Goal: Task Accomplishment & Management: Use online tool/utility

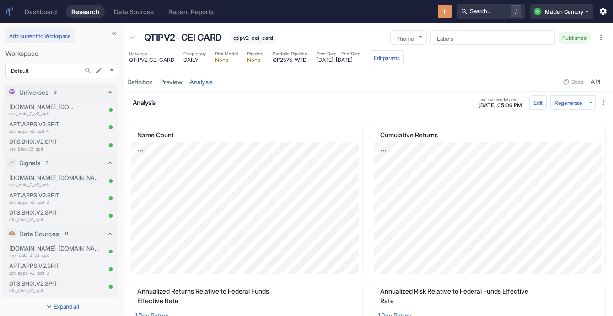
click at [68, 67] on body "Dashboard Research Data Sources Recent Reports Search... / Q Maiden Century Add…" at bounding box center [306, 158] width 613 height 316
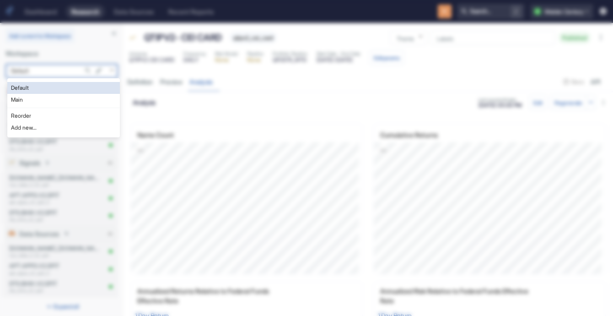
click at [61, 98] on li "Main" at bounding box center [63, 100] width 113 height 12
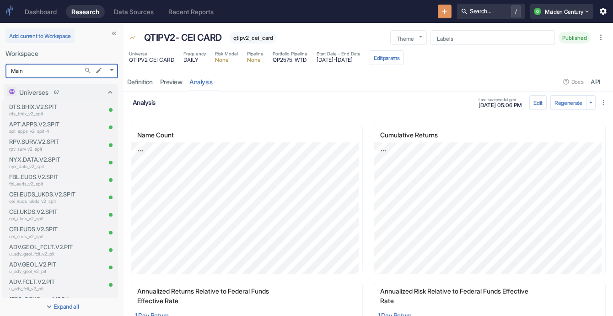
type input "1008"
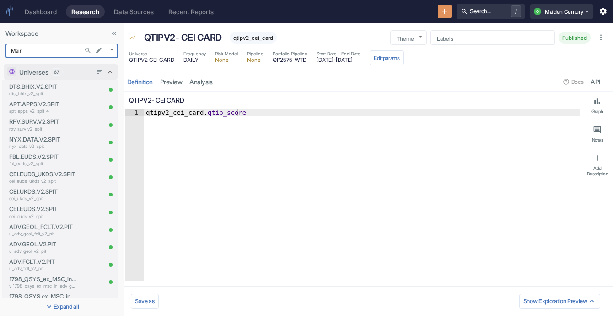
click at [81, 75] on div "Universes 67" at bounding box center [55, 72] width 73 height 10
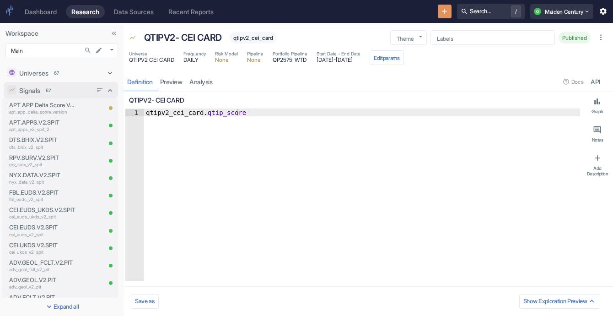
click at [75, 90] on div "Signals 67" at bounding box center [55, 91] width 73 height 10
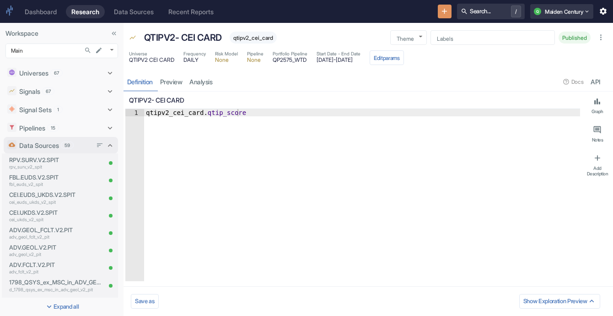
click at [77, 149] on div "Data Sources 59" at bounding box center [55, 145] width 73 height 10
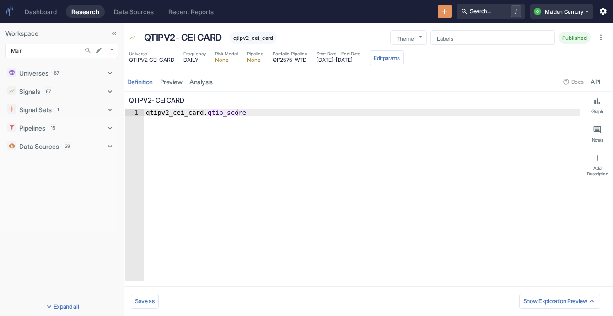
type textarea "x"
click at [89, 49] on icon "Search..." at bounding box center [87, 50] width 5 height 5
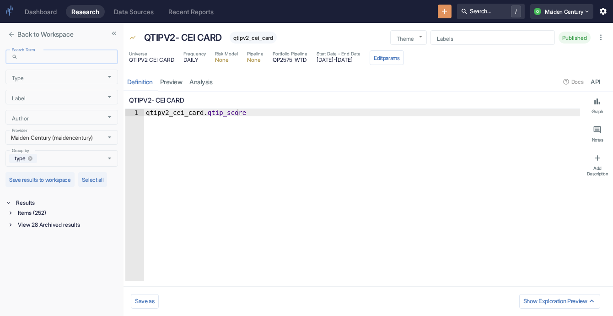
click at [85, 53] on input "Search Term" at bounding box center [69, 57] width 97 height 11
type input "nyx"
click at [29, 208] on div "Items (6)" at bounding box center [67, 213] width 102 height 10
click at [18, 247] on div "Data Source (2)" at bounding box center [68, 246] width 100 height 10
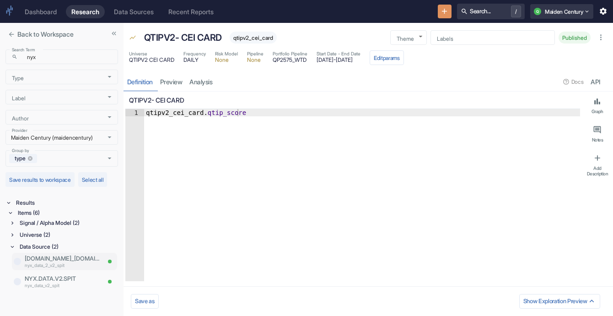
click at [19, 266] on div "NYX.DATA_2.V2.SPIT nyx_data_2_v2_spit" at bounding box center [64, 260] width 105 height 17
click at [16, 260] on input "checkbox" at bounding box center [17, 261] width 7 height 7
checkbox input "true"
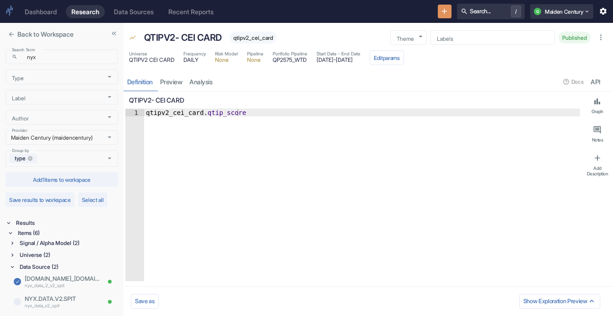
scroll to position [10, 0]
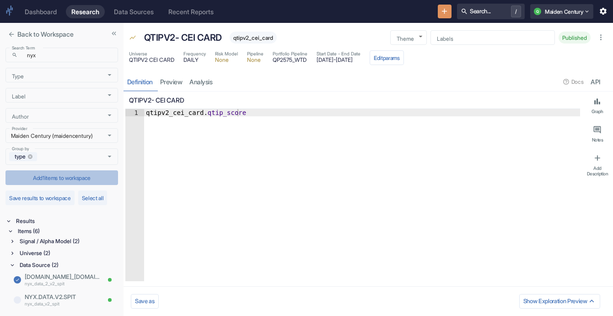
click at [64, 170] on button "Add 1 items to workspace" at bounding box center [61, 177] width 113 height 15
type textarea "x"
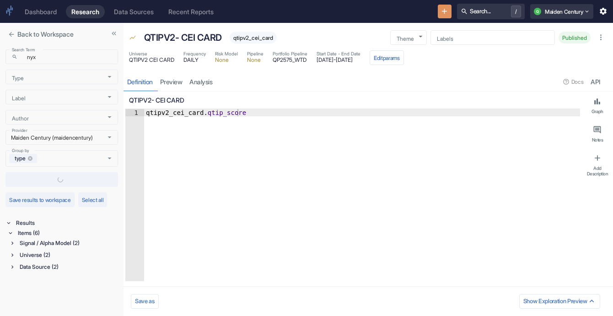
checkbox input "false"
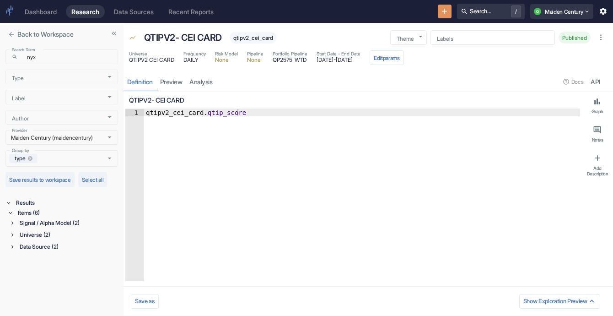
click at [6, 35] on button "close" at bounding box center [11, 34] width 12 height 12
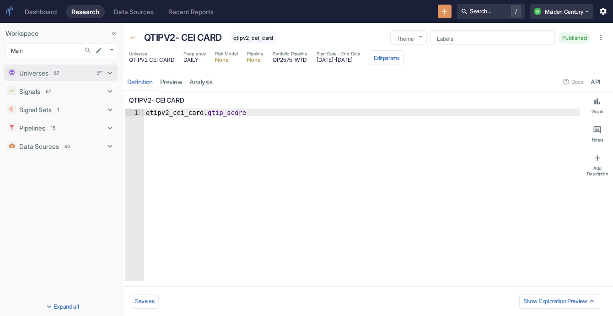
click at [57, 72] on span "67" at bounding box center [56, 73] width 11 height 7
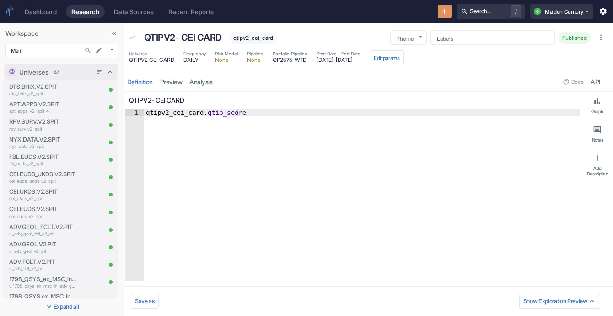
type textarea "x"
click at [440, 7] on icon "New Resource" at bounding box center [444, 11] width 9 height 9
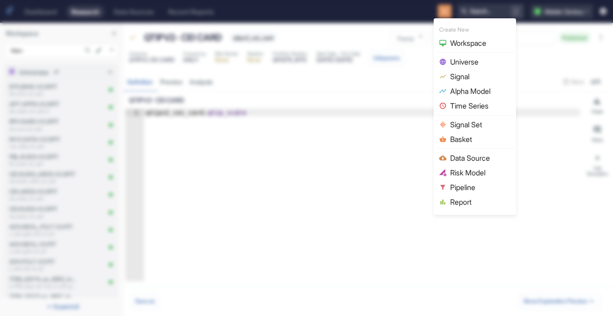
click at [468, 59] on span "Universe" at bounding box center [480, 61] width 60 height 11
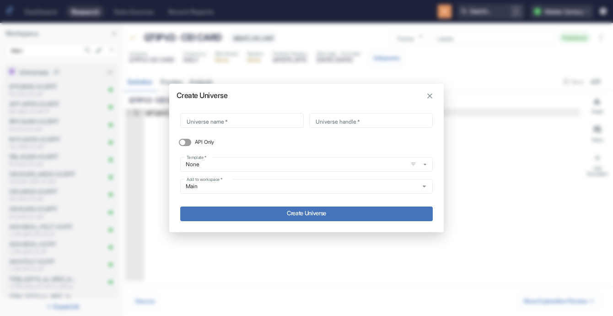
click at [423, 101] on div "Create Universe Universe name   * Universe name   * Universe handle   * Univers…" at bounding box center [306, 158] width 274 height 148
click at [430, 97] on icon "button" at bounding box center [429, 95] width 5 height 5
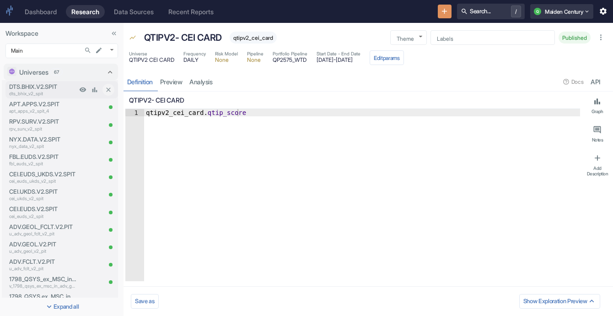
click at [25, 89] on p "DTS.BHIX.V2.SPIT" at bounding box center [43, 86] width 68 height 9
click at [56, 87] on p "DTS.BHIX.V2.SPIT" at bounding box center [43, 86] width 68 height 9
click at [55, 83] on p "DTS.BHIX.V2.SPIT" at bounding box center [43, 86] width 68 height 9
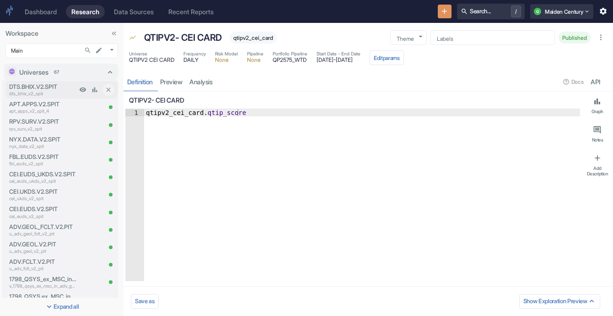
click at [59, 90] on p "dts_bhix_v2_spit" at bounding box center [43, 93] width 68 height 7
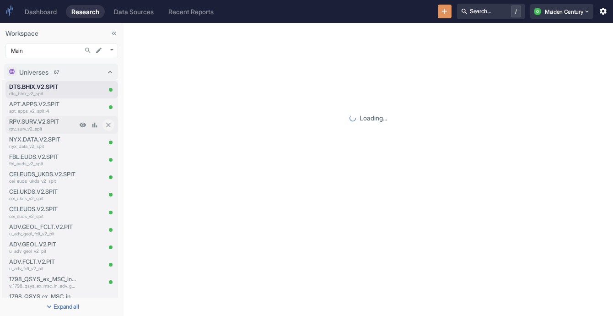
click at [51, 116] on div "RPV.SURV.V2.SPIT rpv_surv_v2_spit" at bounding box center [40, 124] width 71 height 17
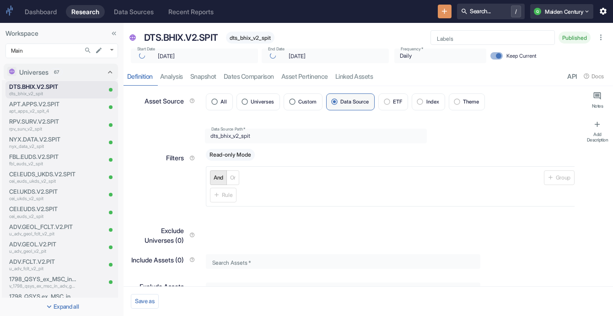
type textarea "x"
type input "[DATE]"
click at [188, 34] on p "DTS.BHIX.V2.SPIT" at bounding box center [181, 38] width 74 height 14
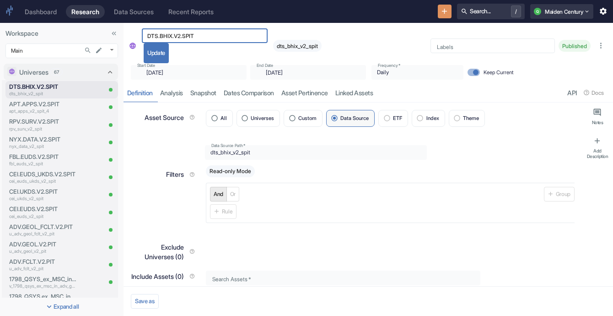
click at [188, 34] on input "DTS.BHIX.V2.SPIT" at bounding box center [205, 36] width 126 height 11
type textarea "x"
click at [440, 12] on icon "New Resource" at bounding box center [444, 11] width 9 height 9
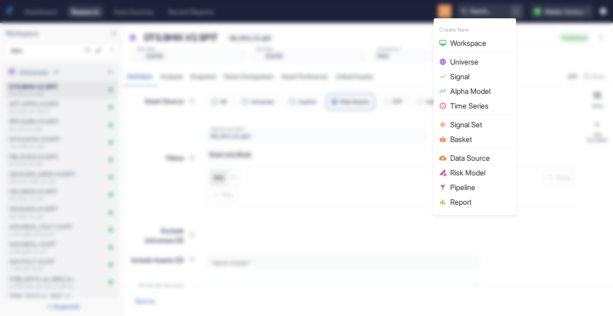
click at [477, 60] on span "Universe" at bounding box center [480, 61] width 60 height 11
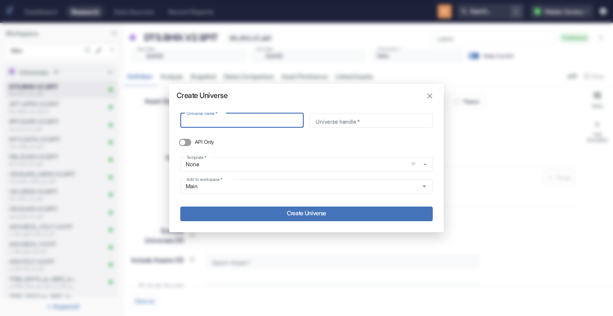
type input "DTS.BHIX.V2.SPIT"
type input "dts_bhix_v2_spit"
type input "N.V2.SPIT"
type input "n_v2_spit"
type input "NY.V2.SPIT"
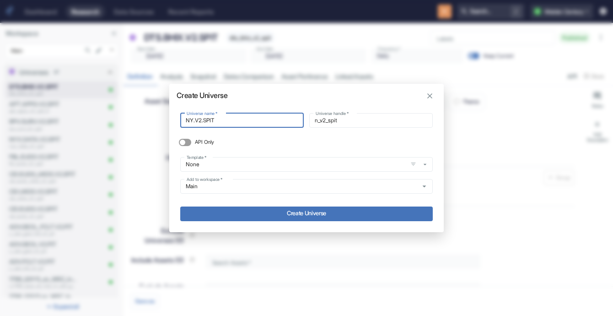
type input "ny_v2_spit"
type input "NYX.V2.SPIT"
type input "nyx_v2_spit"
type input "NYX.DV2.SPIT"
type input "nyx_dv2_spit"
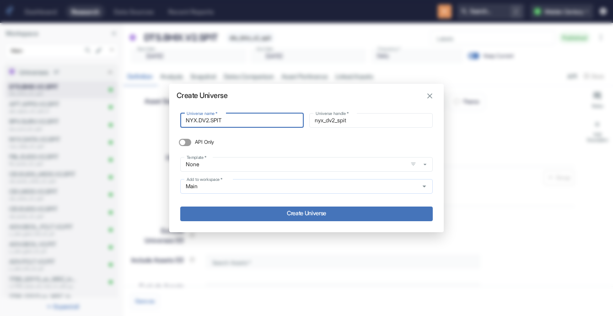
type input "NYX.DAV2.SPIT"
type input "nyx_dav2_spit"
type input "NYX.DATV2.SPIT"
type input "nyx_datv2_spit"
type input "NYX.DATAV2.SPIT"
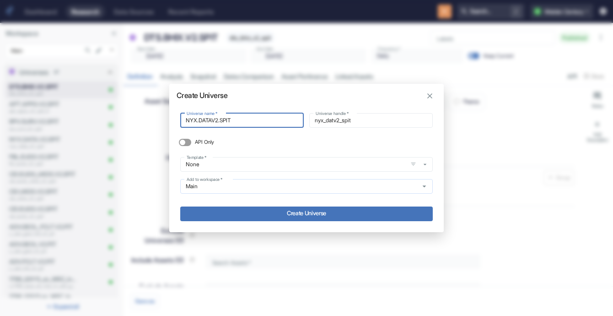
type input "nyx_datav2_spit"
type input "NYX.DATA,V2.SPIT"
type input "nyx_data_v2_spit"
type input "NYX.DATAV2.SPIT"
type input "nyx_datav2_spit"
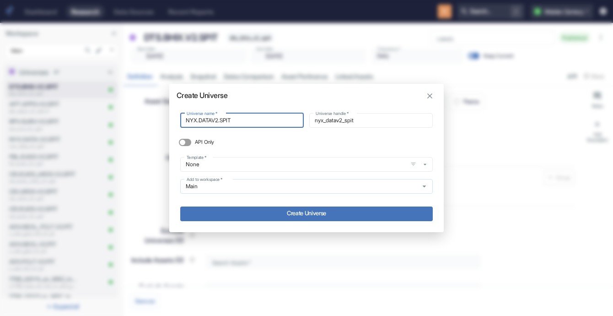
type input "NYX.DATA.V2.SPIT"
type input "nyx_data_v2_spit"
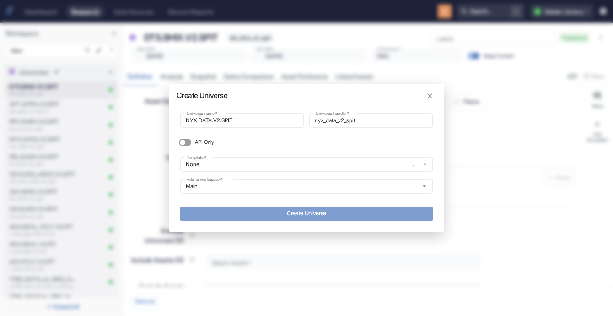
click at [289, 215] on button "Create Universe" at bounding box center [306, 213] width 252 height 15
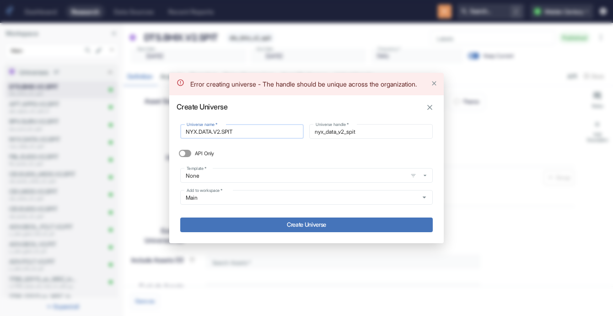
drag, startPoint x: 221, startPoint y: 136, endPoint x: 216, endPoint y: 136, distance: 4.6
click at [216, 136] on input "NYX.DATA.V2.SPIT" at bounding box center [241, 131] width 123 height 11
type input "NYX.DATA.1V2.SPIT"
type input "nyx_data_1v2_spit"
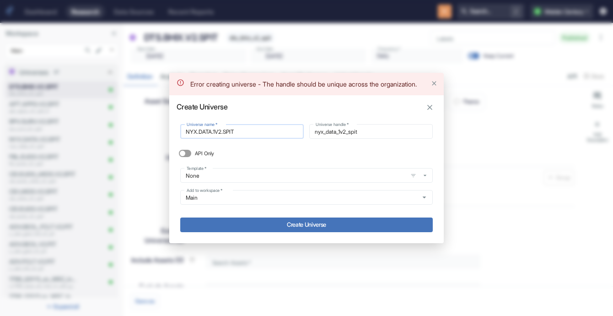
type input "NYX.DATA.V2.SPIT"
type input "nyx_data_v2_spit"
type input "NYX.DATA.2V2.SPIT"
type input "nyx_data_2v2_spit"
type input "NYX.DATA.2.V2.SPIT"
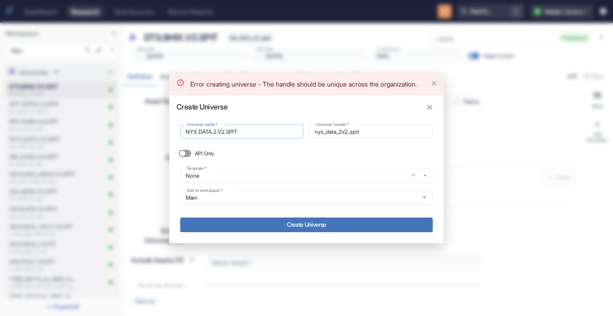
type input "nyx_data_2_v2_spit"
type input "NYX.DATA.2.V2.SPIT"
click at [310, 230] on button "Create Universe" at bounding box center [306, 224] width 252 height 15
click at [290, 137] on input "NYX.DATA.2.V2.SPIT" at bounding box center [241, 131] width 123 height 11
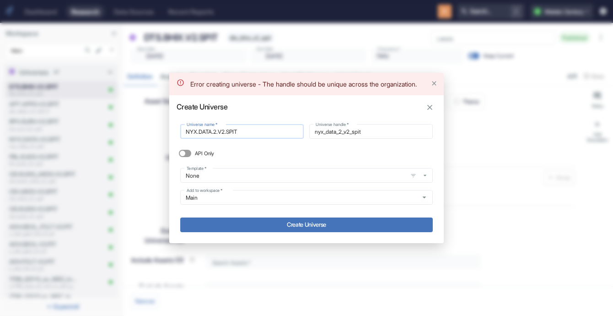
click at [290, 137] on input "NYX.DATA.2.V2.SPIT" at bounding box center [241, 131] width 123 height 11
click at [434, 110] on icon "button" at bounding box center [429, 107] width 9 height 9
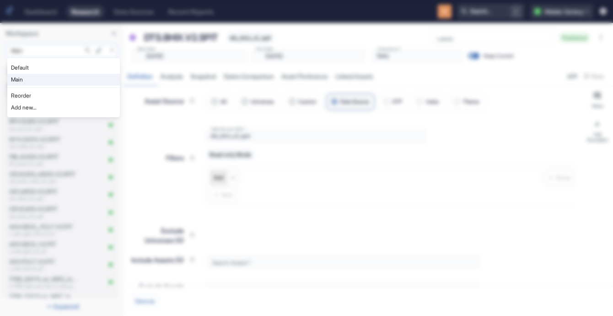
click at [67, 50] on body "Dashboard Research Data Sources Recent Reports Search... / Q Maiden Century Wor…" at bounding box center [306, 158] width 613 height 316
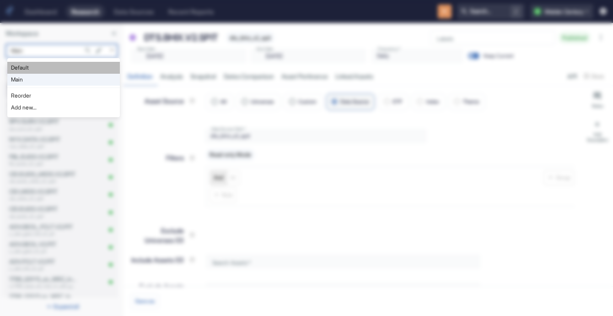
click at [64, 67] on li "Default" at bounding box center [63, 68] width 113 height 12
type input "983"
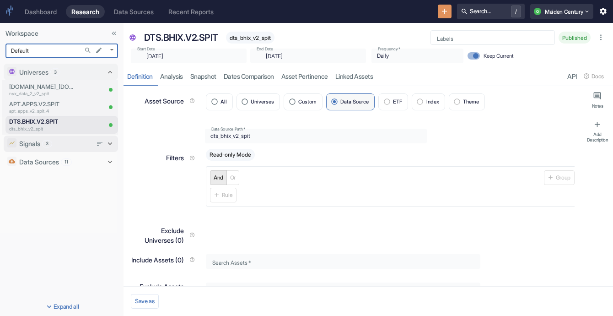
click at [34, 145] on p "Signals" at bounding box center [29, 144] width 21 height 10
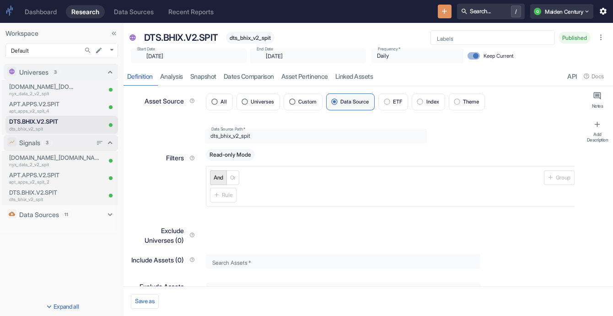
type textarea "x"
click at [58, 160] on p "[DOMAIN_NAME]_[DOMAIN_NAME]" at bounding box center [54, 157] width 91 height 9
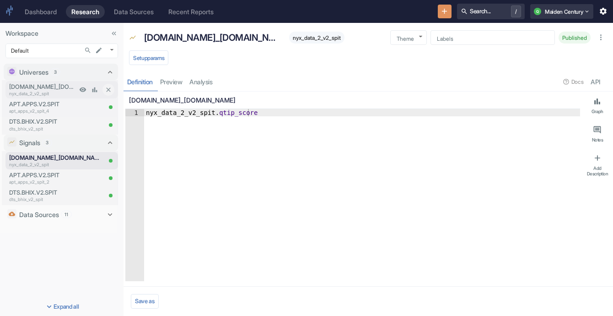
click at [75, 83] on p "[DOMAIN_NAME]_[DOMAIN_NAME]" at bounding box center [43, 86] width 68 height 9
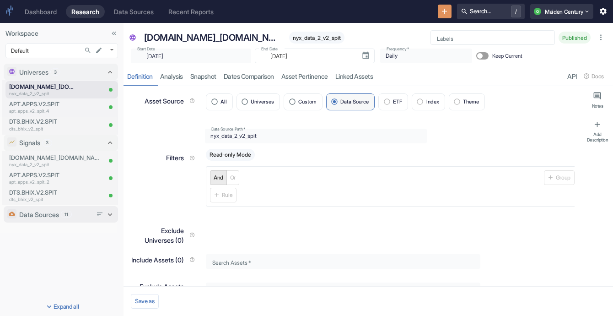
click at [86, 216] on div "Data Sources 11" at bounding box center [55, 214] width 73 height 10
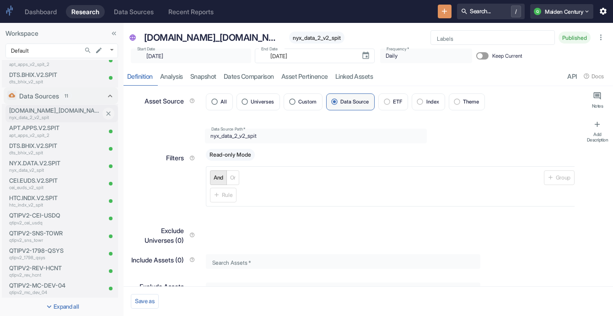
scroll to position [118, 0]
type textarea "x"
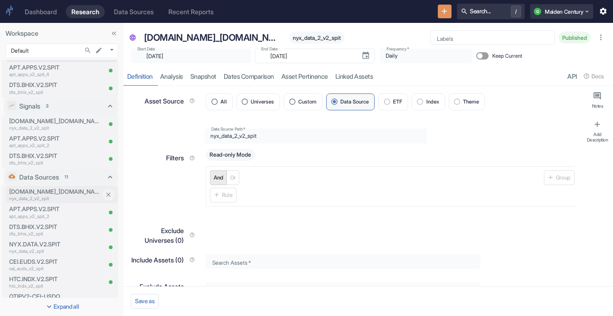
scroll to position [0, 0]
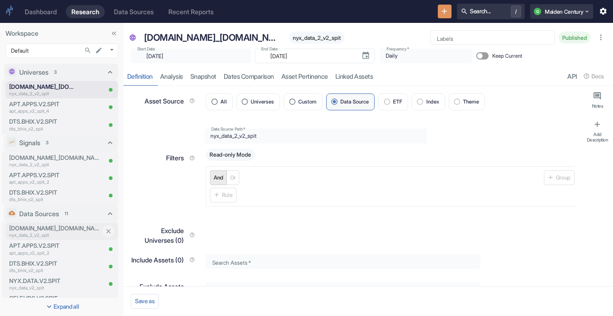
click at [70, 226] on p "[DOMAIN_NAME]_[DOMAIN_NAME]" at bounding box center [54, 228] width 91 height 9
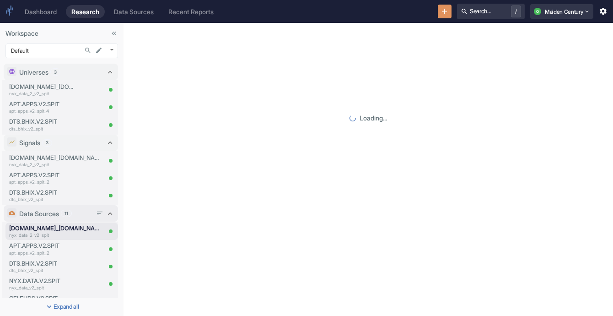
click at [71, 212] on span "11" at bounding box center [66, 213] width 10 height 7
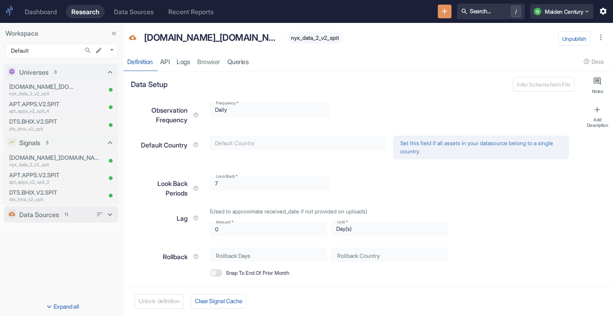
type textarea "x"
click at [59, 95] on p "nyx_data_2_v2_spit" at bounding box center [43, 93] width 68 height 7
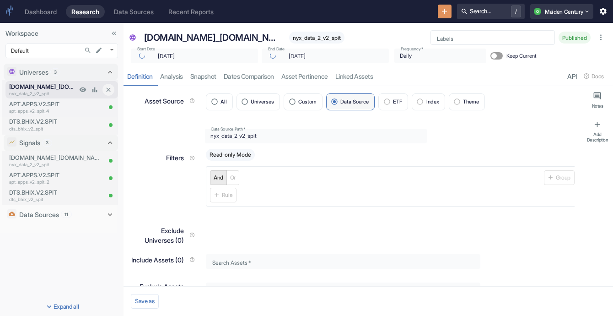
type textarea "x"
click at [77, 156] on p "[DOMAIN_NAME]_[DOMAIN_NAME]" at bounding box center [54, 157] width 91 height 9
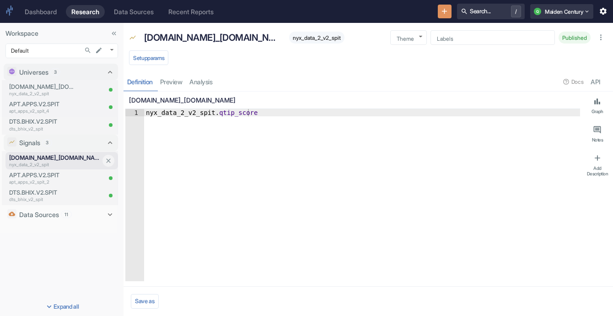
type textarea "x"
click at [205, 83] on div "Definition preview analysis Docs API" at bounding box center [367, 81] width 489 height 19
click at [53, 88] on p "[DOMAIN_NAME]_[DOMAIN_NAME]" at bounding box center [43, 86] width 68 height 9
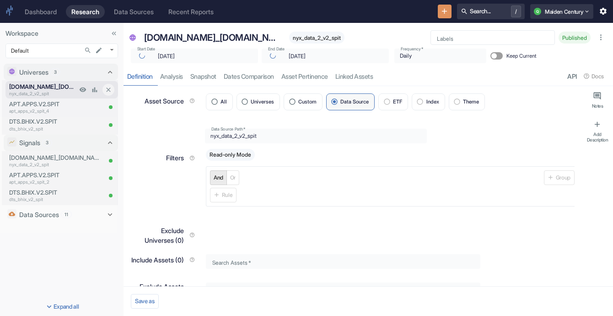
type textarea "x"
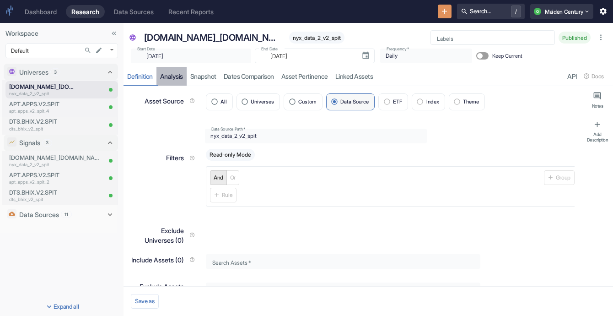
click at [173, 76] on link "analysis" at bounding box center [171, 76] width 30 height 19
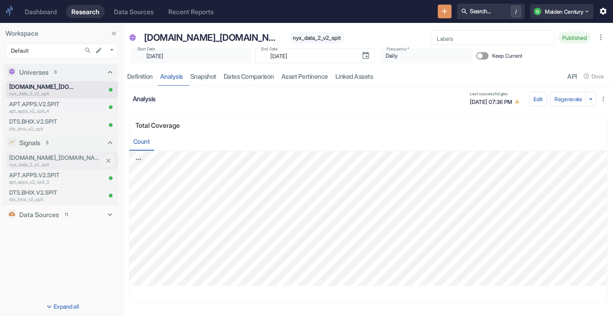
click at [65, 156] on p "[DOMAIN_NAME]_[DOMAIN_NAME]" at bounding box center [54, 157] width 91 height 9
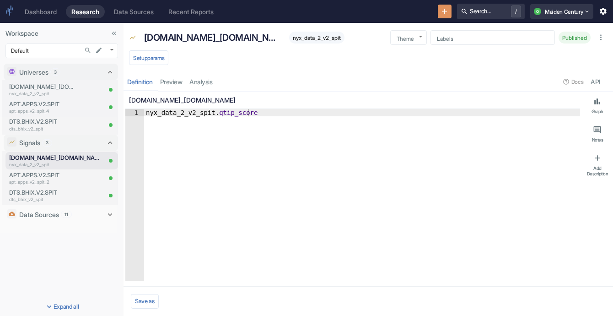
click at [202, 83] on div "Definition preview analysis Docs API" at bounding box center [367, 81] width 489 height 19
click at [156, 54] on button "Setup params" at bounding box center [148, 57] width 39 height 15
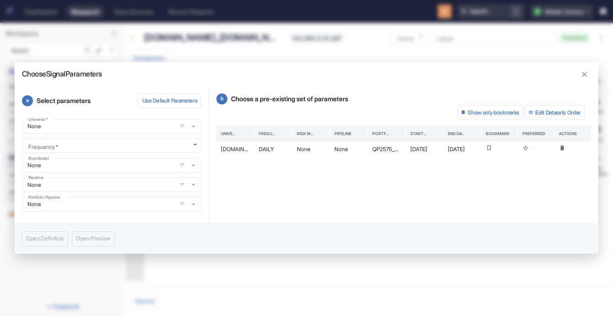
type textarea "x"
click at [196, 129] on icon "button" at bounding box center [193, 126] width 7 height 7
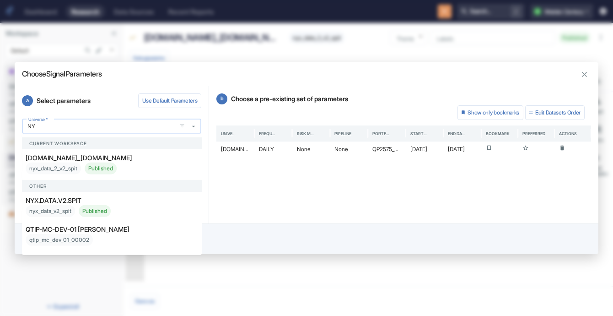
type input "NYX"
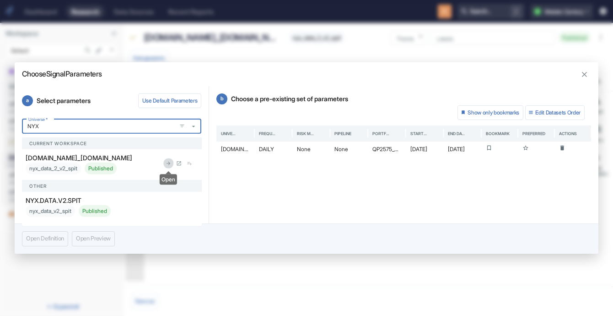
click at [165, 162] on button "Open" at bounding box center [168, 163] width 11 height 11
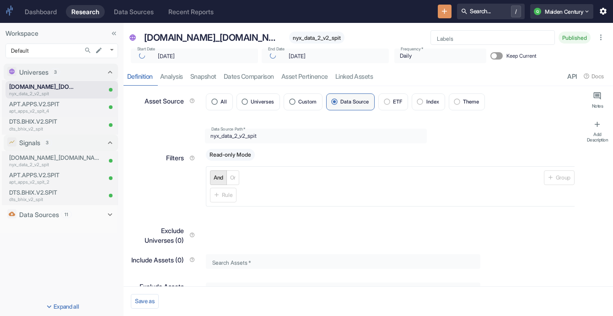
type textarea "x"
click at [64, 158] on p "[DOMAIN_NAME]_[DOMAIN_NAME]" at bounding box center [54, 157] width 91 height 9
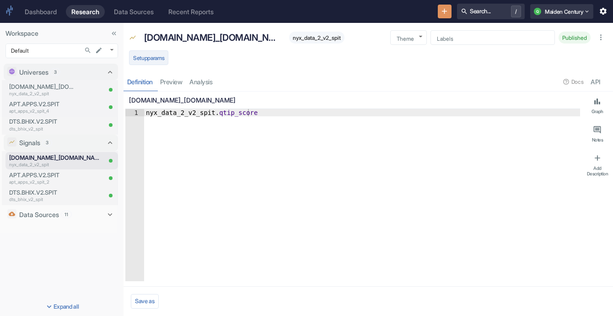
click at [147, 54] on button "Setup params" at bounding box center [148, 57] width 39 height 15
type textarea "x"
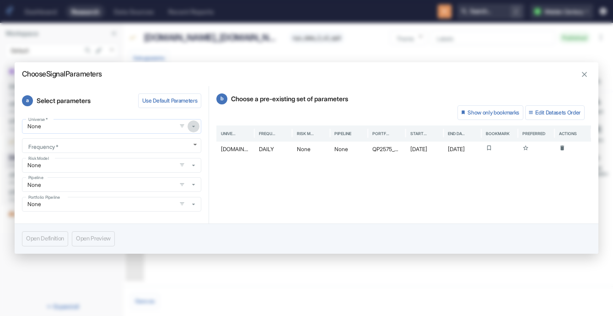
click at [194, 124] on icon "button" at bounding box center [193, 126] width 7 height 7
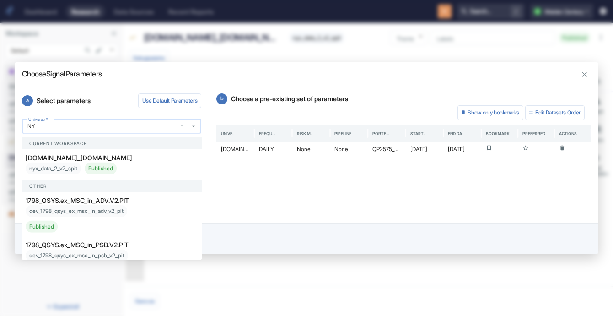
type input "NYX"
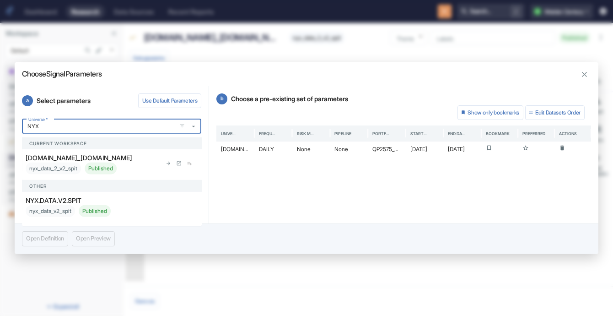
click at [50, 162] on div "nyx_data_2_v2_spit Published" at bounding box center [71, 168] width 91 height 12
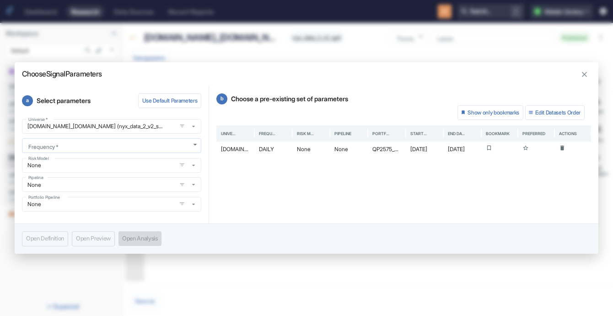
click at [132, 141] on body "Dashboard Research Data Sources Recent Reports Search... / Q Maiden Century Wor…" at bounding box center [306, 158] width 613 height 316
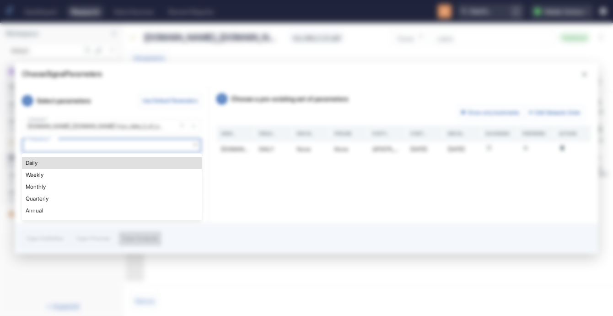
click at [116, 157] on li "Daily" at bounding box center [112, 163] width 180 height 12
type textarea "x"
type input "DAILY"
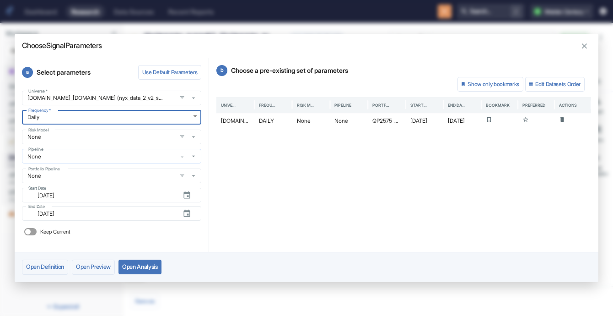
click at [163, 152] on div "None Pipeline" at bounding box center [111, 156] width 179 height 15
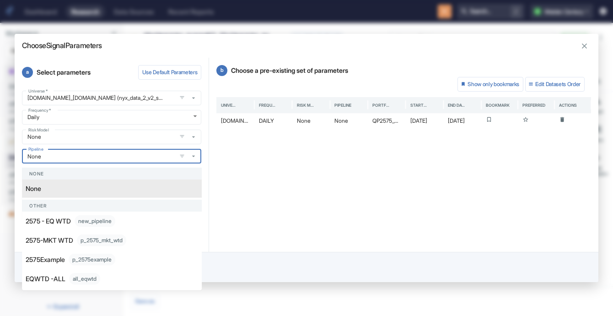
drag, startPoint x: 162, startPoint y: 152, endPoint x: 441, endPoint y: 167, distance: 279.4
click at [441, 167] on div "b Choose a pre-existing set of parameters Show only bookmarks Edit Datasets Ord…" at bounding box center [403, 155] width 389 height 194
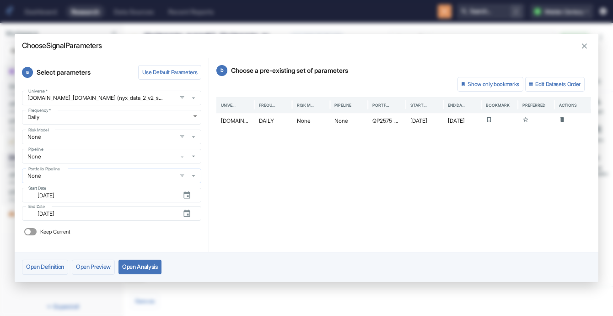
click at [195, 177] on icon "button" at bounding box center [193, 175] width 7 height 7
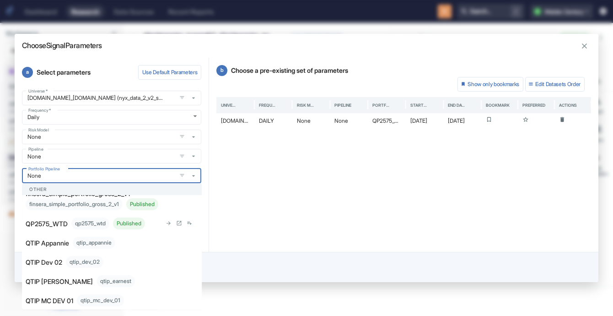
scroll to position [152, 0]
click at [65, 228] on p "QP2575_WTD" at bounding box center [47, 223] width 42 height 10
type textarea "x"
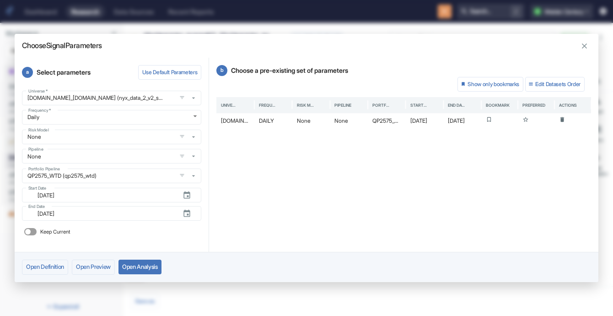
click at [31, 232] on input "Keep Current" at bounding box center [28, 231] width 22 height 7
checkbox input "true"
click at [158, 263] on button "Open Analysis" at bounding box center [139, 266] width 43 height 15
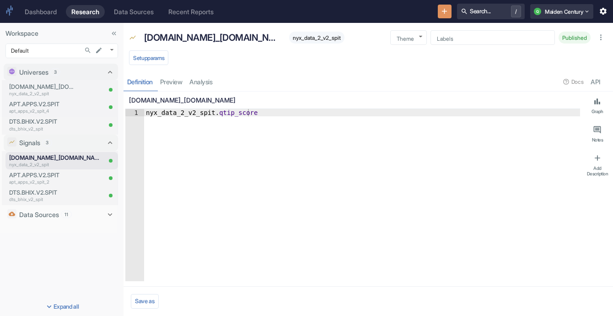
type textarea "x"
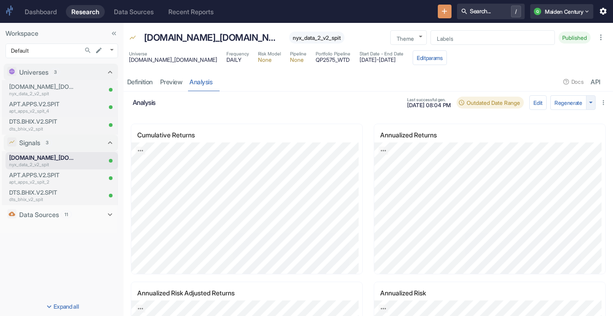
click at [586, 103] on icon "button" at bounding box center [590, 102] width 9 height 9
click at [516, 61] on div at bounding box center [306, 158] width 613 height 316
click at [530, 102] on button "Edit" at bounding box center [537, 102] width 17 height 15
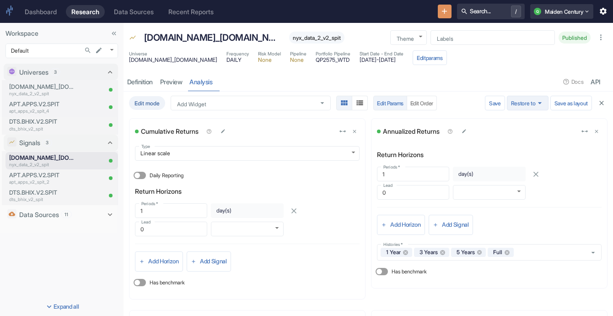
click at [536, 102] on button "Restore to" at bounding box center [528, 103] width 42 height 15
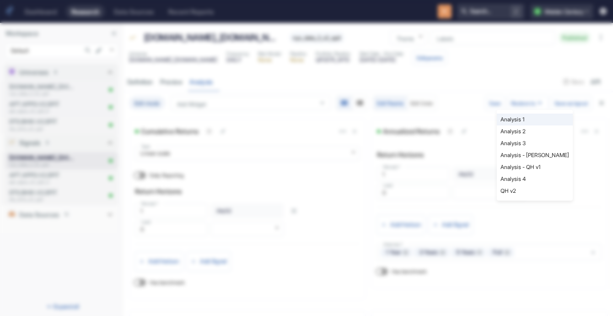
click at [523, 156] on li "Analysis - Wajeeha" at bounding box center [535, 155] width 76 height 12
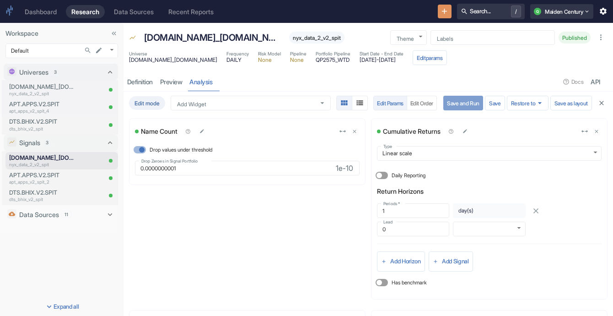
click at [456, 102] on button "Save and Run" at bounding box center [463, 103] width 40 height 15
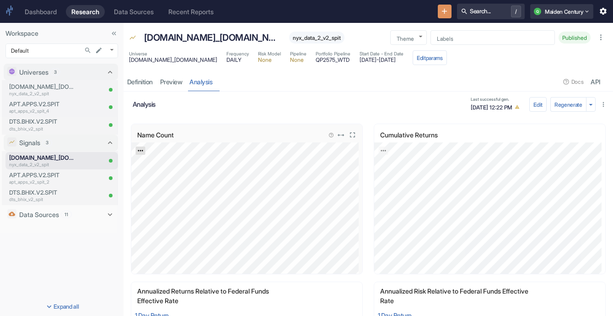
click at [140, 147] on icon "Export; Press ENTER to open" at bounding box center [140, 150] width 6 height 6
click at [169, 172] on link "CSV" at bounding box center [163, 175] width 26 height 10
click at [379, 146] on link "Export; Press ENTER to open" at bounding box center [384, 150] width 10 height 8
click at [405, 178] on link "CSV" at bounding box center [406, 175] width 26 height 10
